Goal: Task Accomplishment & Management: Manage account settings

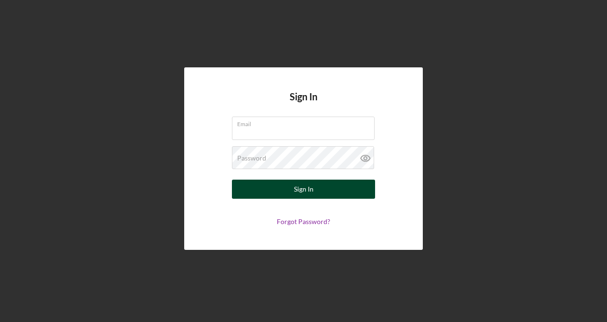
type input "[EMAIL_ADDRESS][DOMAIN_NAME]"
click at [260, 188] on button "Sign In" at bounding box center [303, 188] width 143 height 19
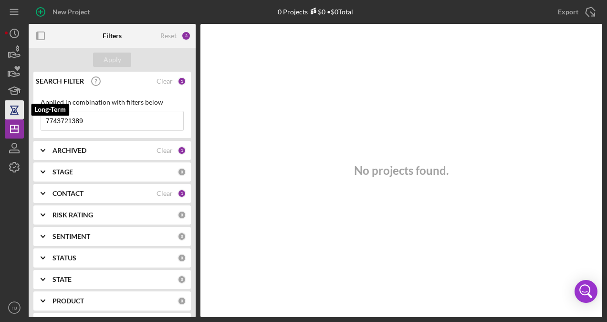
drag, startPoint x: 99, startPoint y: 118, endPoint x: 18, endPoint y: 106, distance: 82.0
click at [14, 111] on div "New Project 0 Projects $0 • $0 Total 7743721389 Export Icon/Export Filters Rese…" at bounding box center [303, 158] width 597 height 317
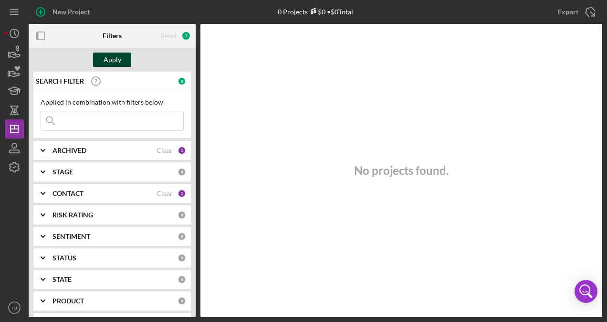
click at [111, 58] on div "Apply" at bounding box center [113, 59] width 18 height 14
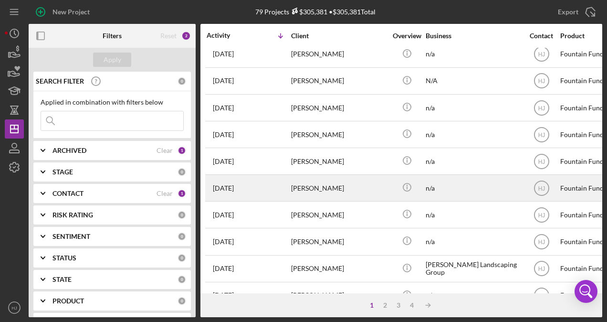
scroll to position [428, 0]
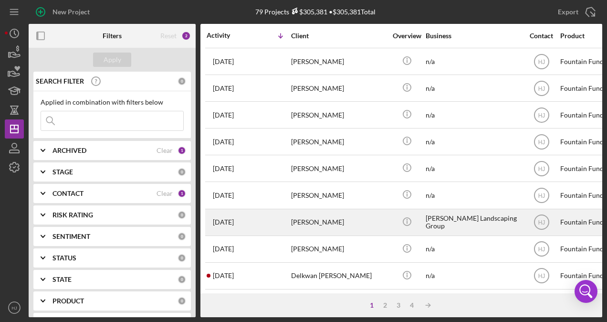
click at [312, 215] on div "[PERSON_NAME]" at bounding box center [338, 221] width 95 height 25
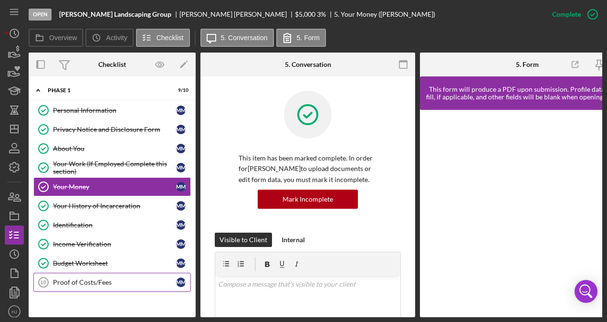
click at [108, 283] on link "Proof of Costs/Fees 10 Proof of Costs/Fees M M" at bounding box center [111, 281] width 157 height 19
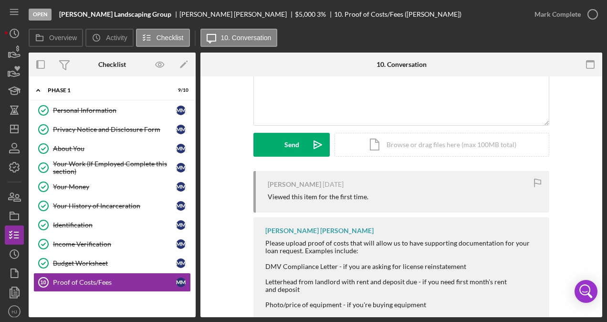
scroll to position [95, 0]
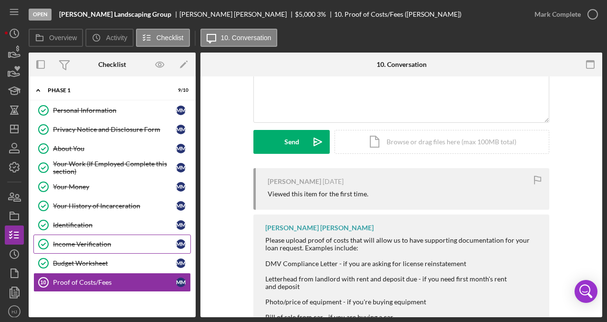
click at [100, 236] on link "Income Verification Income Verification M M" at bounding box center [111, 243] width 157 height 19
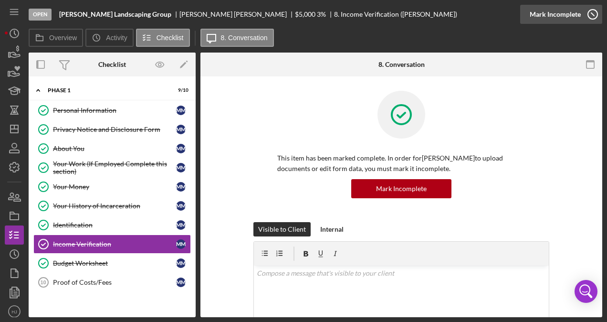
click at [572, 18] on div "Mark Incomplete" at bounding box center [555, 14] width 51 height 19
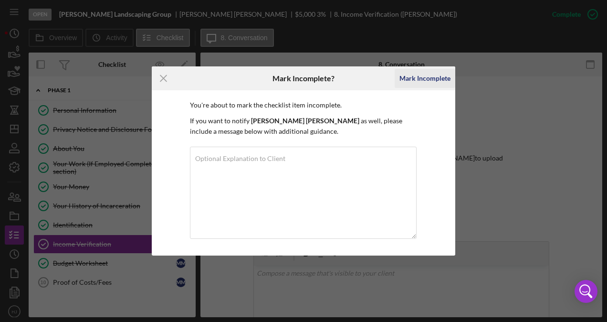
click at [430, 76] on div "Mark Incomplete" at bounding box center [424, 78] width 51 height 19
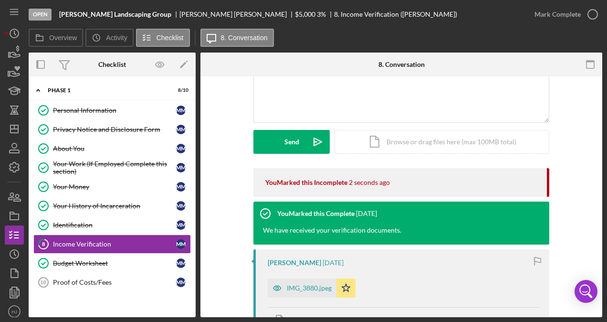
scroll to position [143, 0]
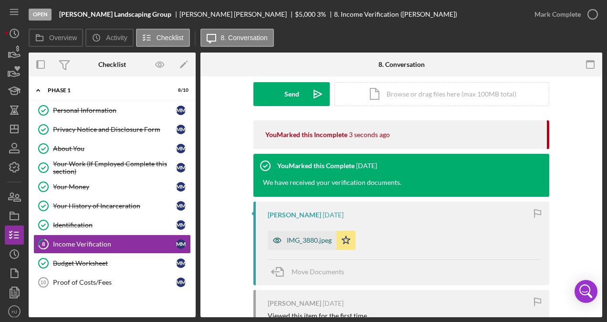
click at [316, 239] on div "IMG_3880.jpeg" at bounding box center [309, 240] width 45 height 8
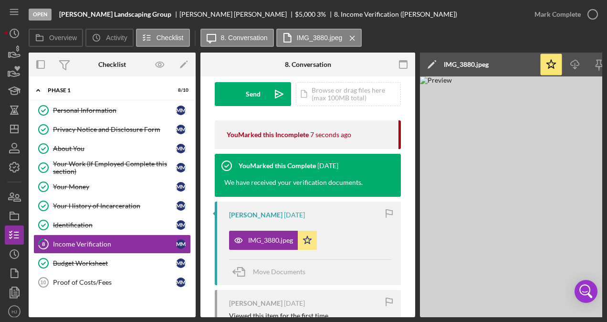
drag, startPoint x: 473, startPoint y: 317, endPoint x: 509, endPoint y: 314, distance: 36.4
click at [509, 314] on div "Open [PERSON_NAME] Landscaping Group [PERSON_NAME] $5,000 $5,000 3 % 8. Income …" at bounding box center [303, 161] width 607 height 322
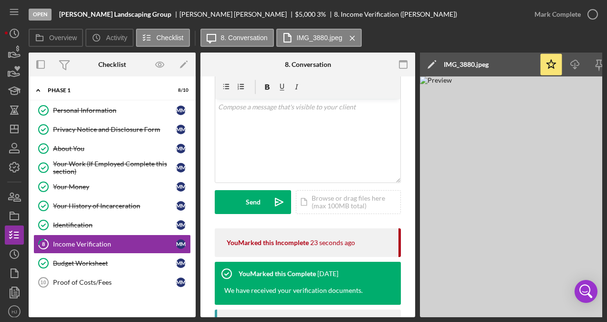
scroll to position [0, 0]
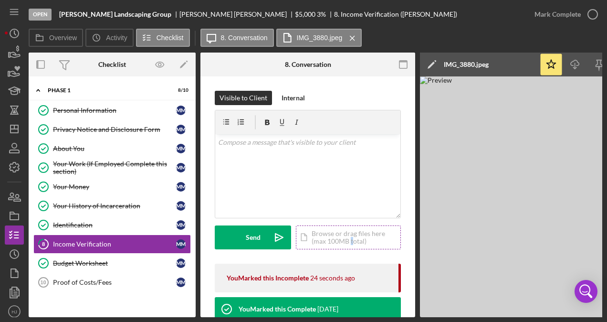
click at [351, 240] on div "Icon/Document Browse or drag files here (max 100MB total) Tap to choose files o…" at bounding box center [348, 237] width 105 height 24
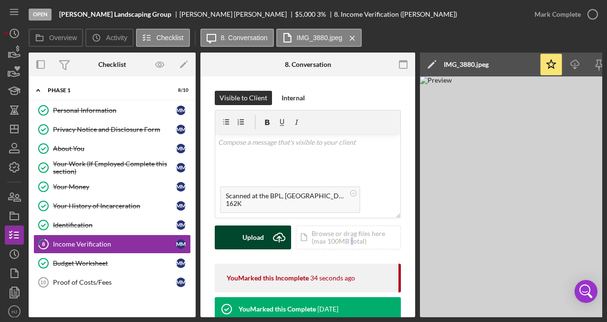
click at [250, 234] on div "Upload" at bounding box center [252, 237] width 21 height 24
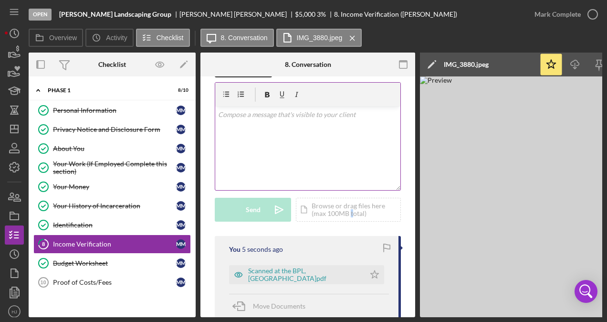
scroll to position [48, 0]
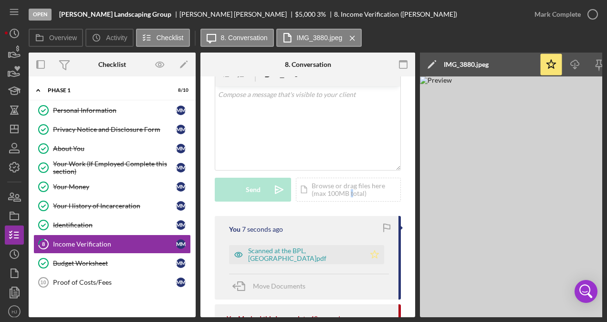
click at [365, 250] on icon "Icon/Star" at bounding box center [374, 254] width 19 height 19
click at [295, 252] on div "Scanned at the BPL, [GEOGRAPHIC_DATA]pdf" at bounding box center [304, 254] width 112 height 15
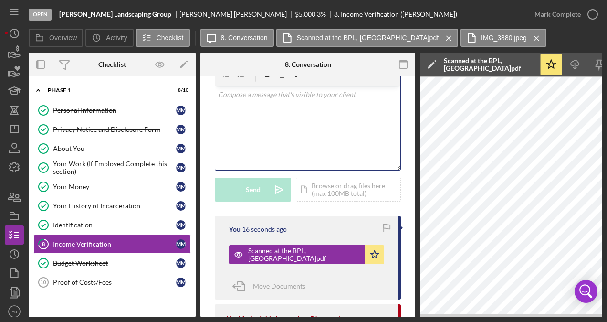
click at [268, 133] on div "v Color teal Color pink Remove color Add row above Add row below Add column bef…" at bounding box center [307, 127] width 185 height 83
click at [328, 190] on div "Icon/Document Browse or drag files here (max 100MB total) Tap to choose files o…" at bounding box center [348, 189] width 105 height 24
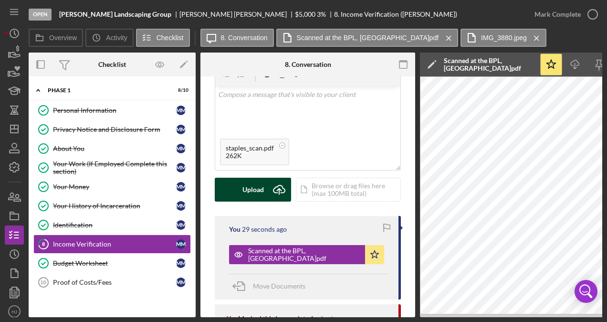
click at [259, 190] on div "Upload" at bounding box center [252, 189] width 21 height 24
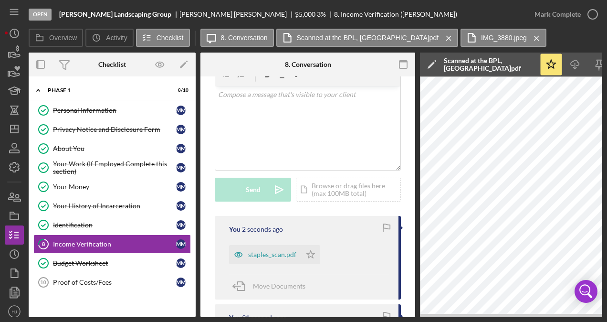
scroll to position [95, 0]
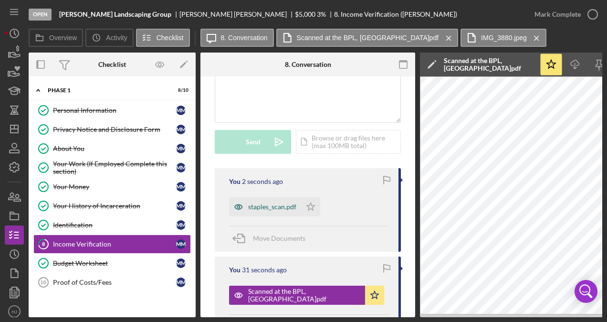
click at [273, 205] on div "staples_scan.pdf" at bounding box center [272, 207] width 48 height 8
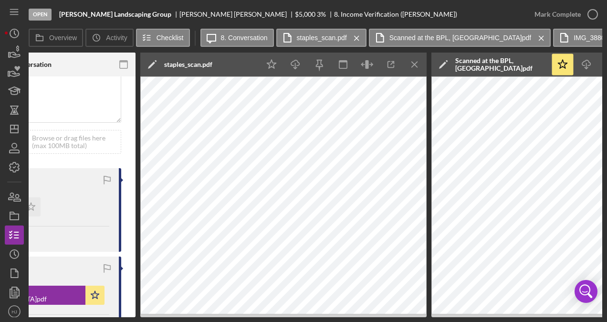
scroll to position [0, 250]
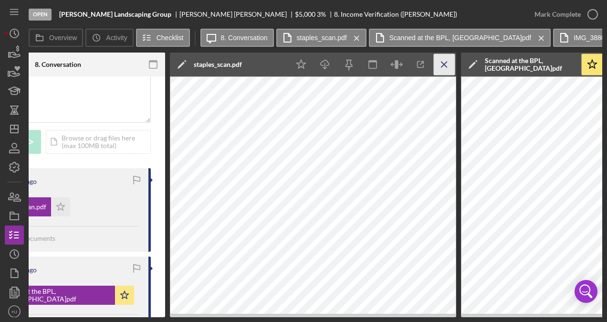
click at [445, 69] on icon "Icon/Menu Close" at bounding box center [444, 64] width 21 height 21
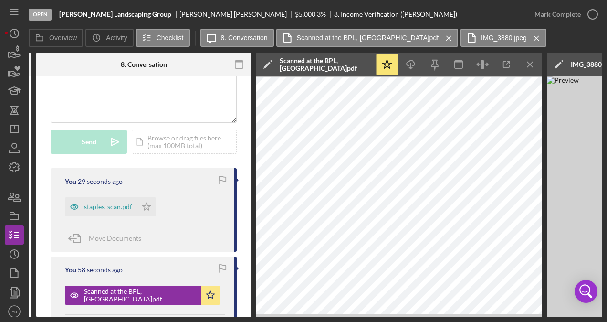
scroll to position [0, 141]
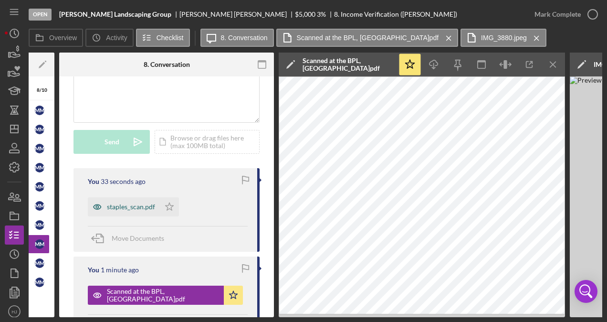
click at [141, 207] on div "staples_scan.pdf" at bounding box center [131, 207] width 48 height 8
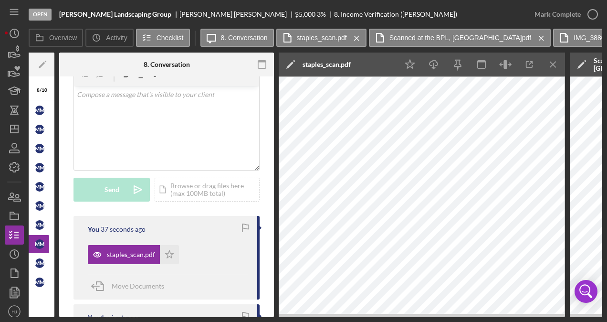
scroll to position [48, 0]
click at [182, 182] on div "Icon/Document Browse or drag files here (max 100MB total) Tap to choose files o…" at bounding box center [207, 189] width 105 height 24
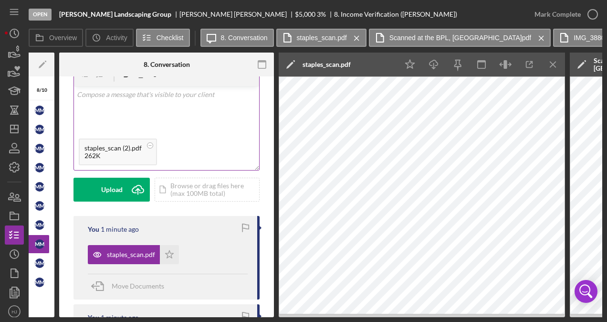
click at [108, 153] on div "262K" at bounding box center [112, 156] width 57 height 8
click at [120, 145] on div "staples_scan (2).pdf" at bounding box center [112, 148] width 57 height 8
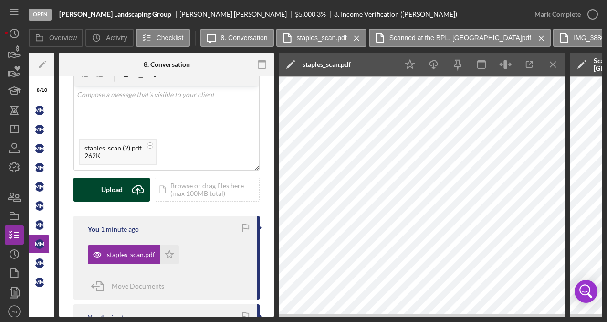
click at [110, 186] on div "Upload" at bounding box center [111, 189] width 21 height 24
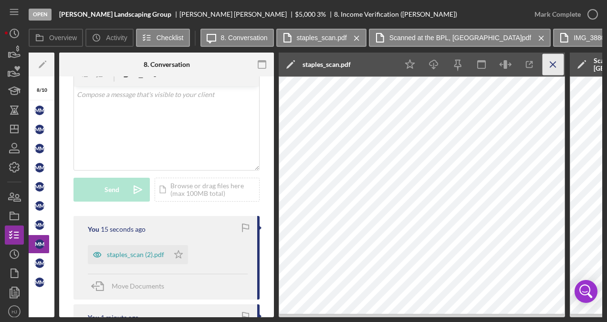
drag, startPoint x: 277, startPoint y: 153, endPoint x: 551, endPoint y: 65, distance: 287.1
click at [551, 65] on icon "Icon/Menu Close" at bounding box center [552, 64] width 21 height 21
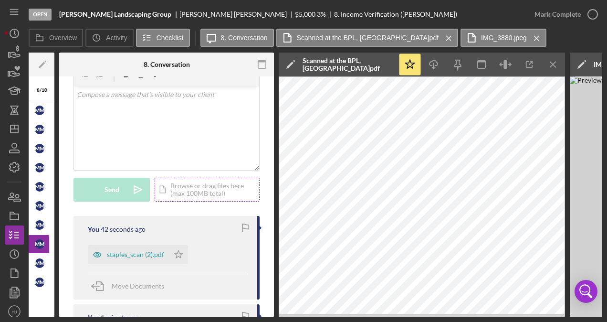
click at [184, 184] on div "Icon/Document Browse or drag files here (max 100MB total) Tap to choose files o…" at bounding box center [207, 189] width 105 height 24
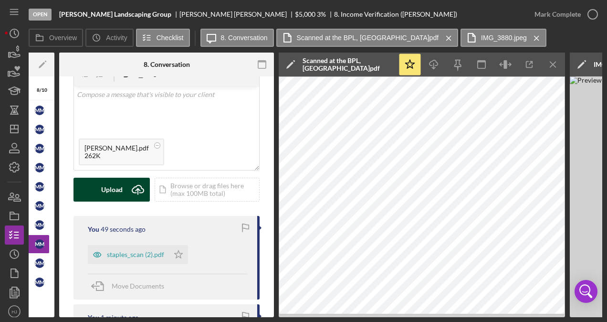
click at [121, 192] on div "Upload" at bounding box center [111, 189] width 21 height 24
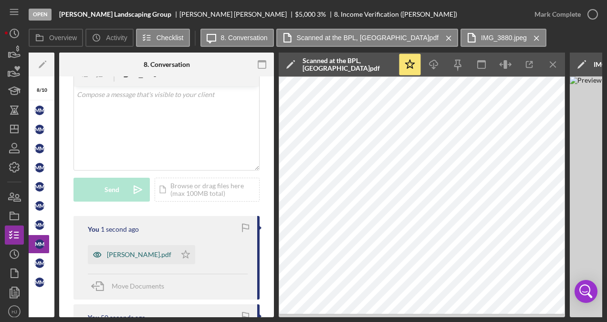
click at [141, 256] on div "[PERSON_NAME].pdf" at bounding box center [139, 254] width 64 height 8
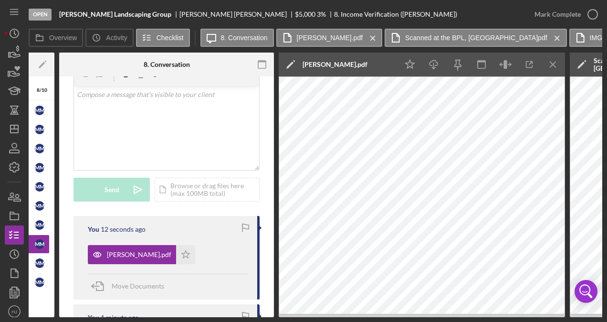
drag, startPoint x: 274, startPoint y: 198, endPoint x: 383, endPoint y: 61, distance: 175.5
click at [383, 61] on div "Icon/Edit [PERSON_NAME] staples_scan.pdf" at bounding box center [338, 64] width 119 height 24
